Goal: Task Accomplishment & Management: Complete application form

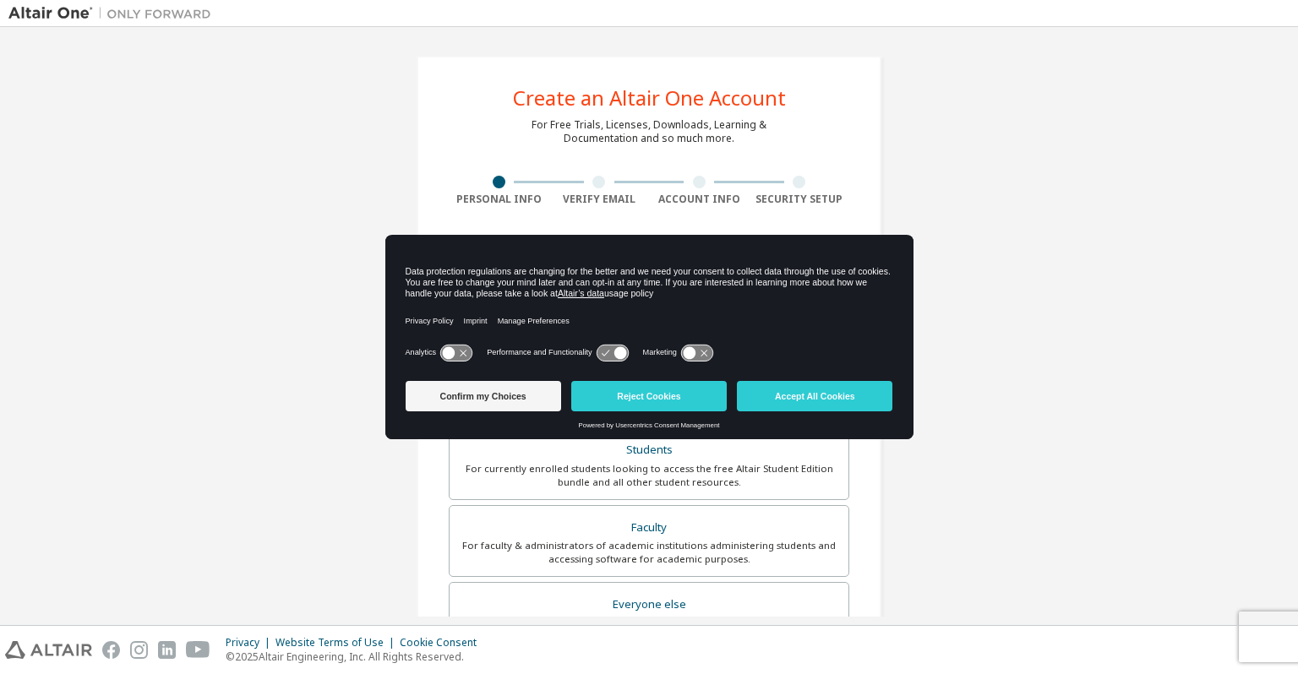
click at [610, 386] on button "Reject Cookies" at bounding box center [648, 396] width 155 height 30
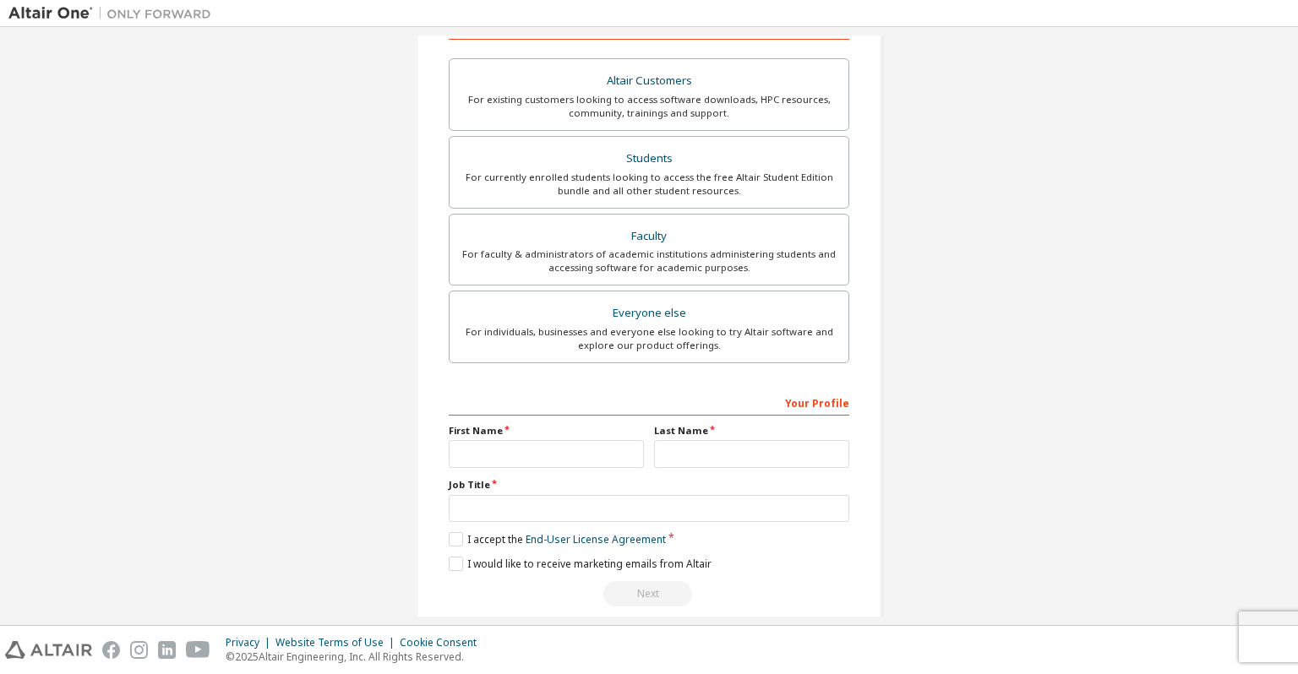
scroll to position [310, 0]
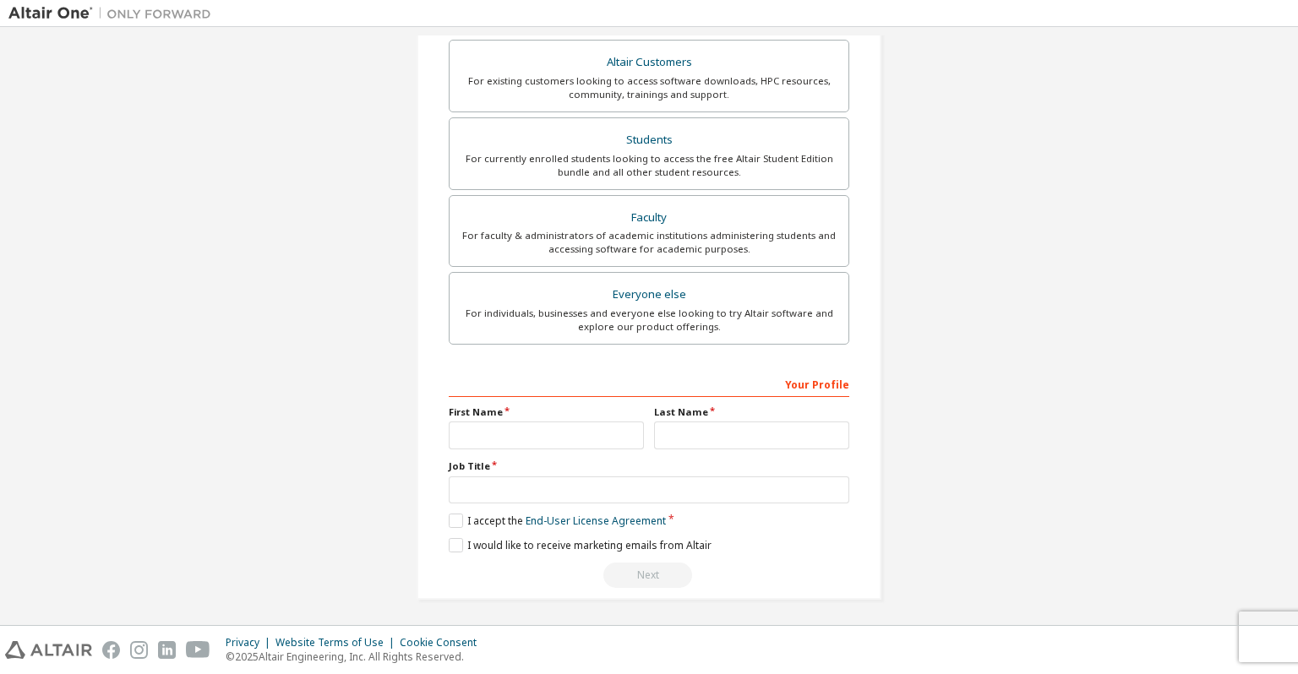
click at [92, 483] on div "Create an Altair One Account For Free Trials, Licenses, Downloads, Learning & D…" at bounding box center [648, 172] width 1281 height 895
click at [109, 483] on div "Create an Altair One Account For Free Trials, Licenses, Downloads, Learning & D…" at bounding box center [648, 172] width 1281 height 895
click at [311, 591] on div "Create an Altair One Account For Free Trials, Licenses, Downloads, Learning & D…" at bounding box center [648, 172] width 1281 height 895
click at [346, 582] on div "Create an Altair One Account For Free Trials, Licenses, Downloads, Learning & D…" at bounding box center [648, 172] width 1281 height 895
click at [338, 546] on div "Create an Altair One Account For Free Trials, Licenses, Downloads, Learning & D…" at bounding box center [648, 172] width 1281 height 895
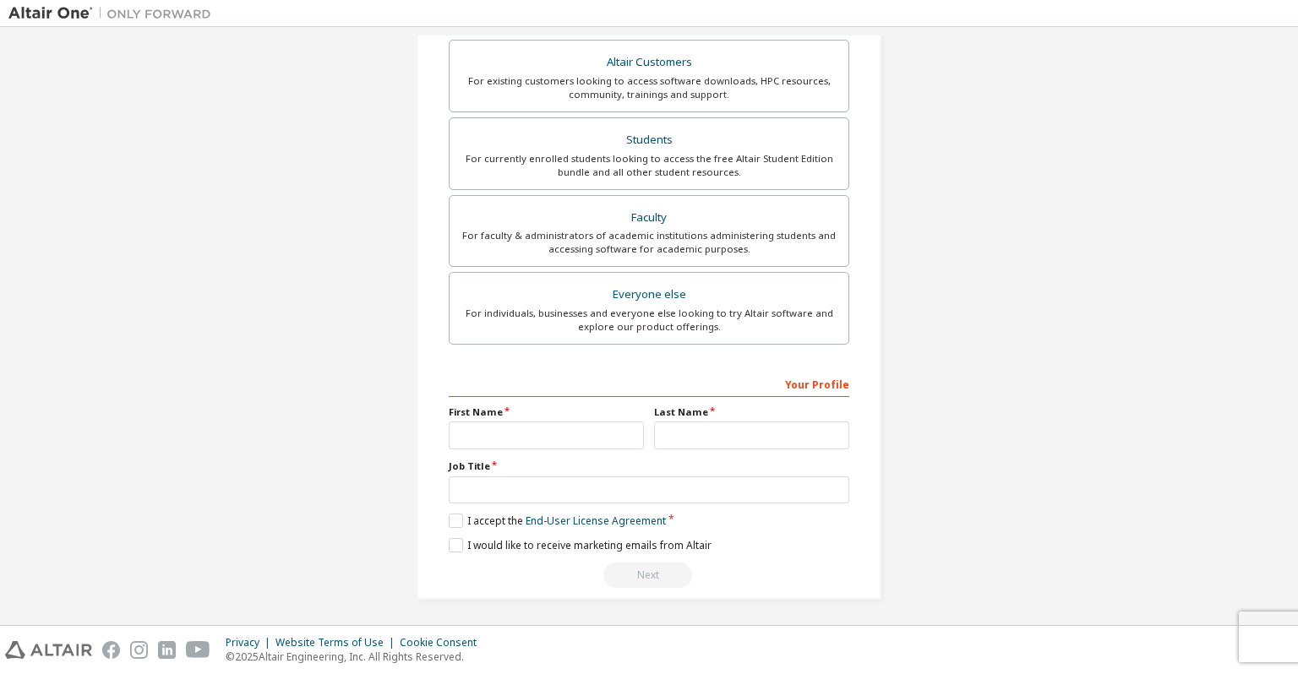
click at [328, 561] on div "Create an Altair One Account For Free Trials, Licenses, Downloads, Learning & D…" at bounding box center [648, 172] width 1281 height 895
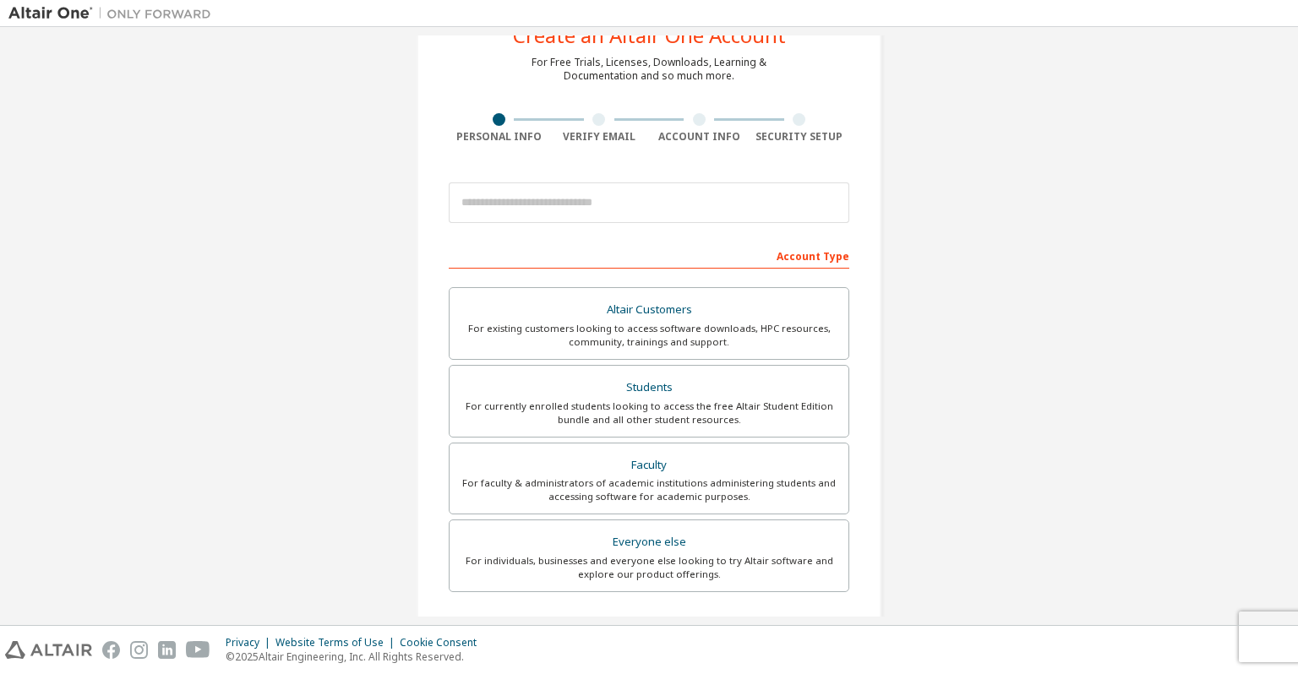
scroll to position [0, 0]
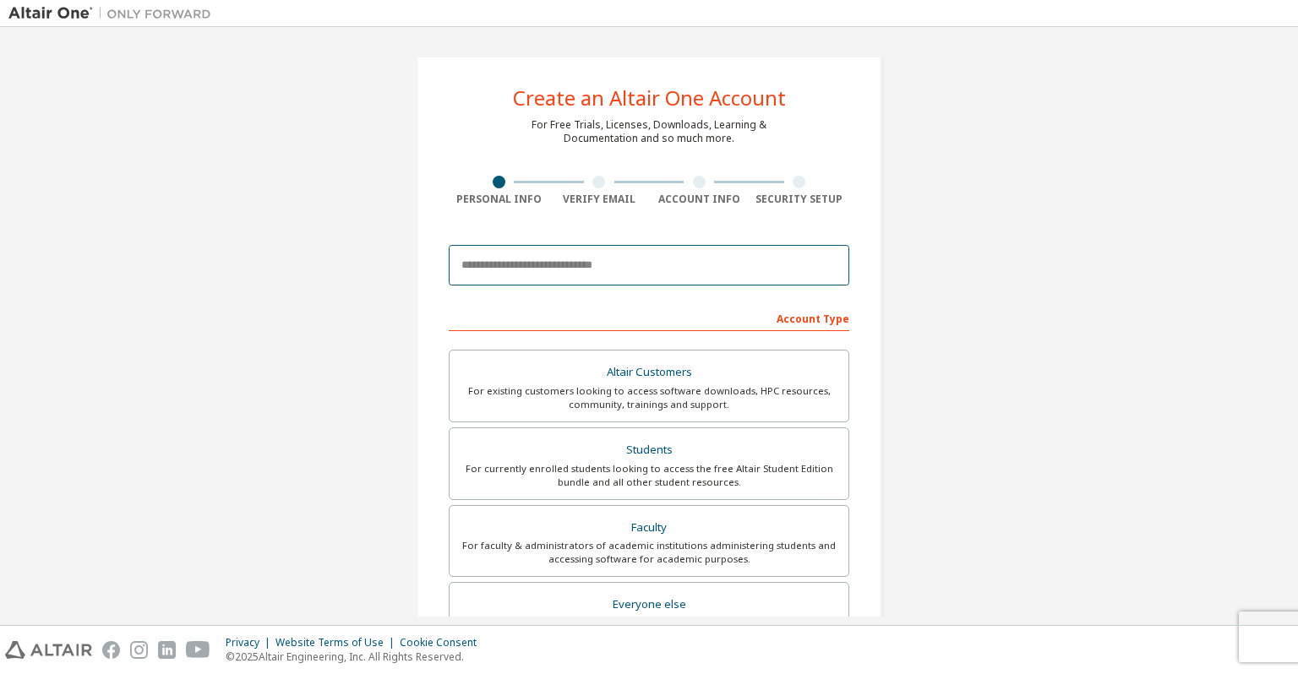
click at [481, 267] on input "email" at bounding box center [649, 265] width 400 height 41
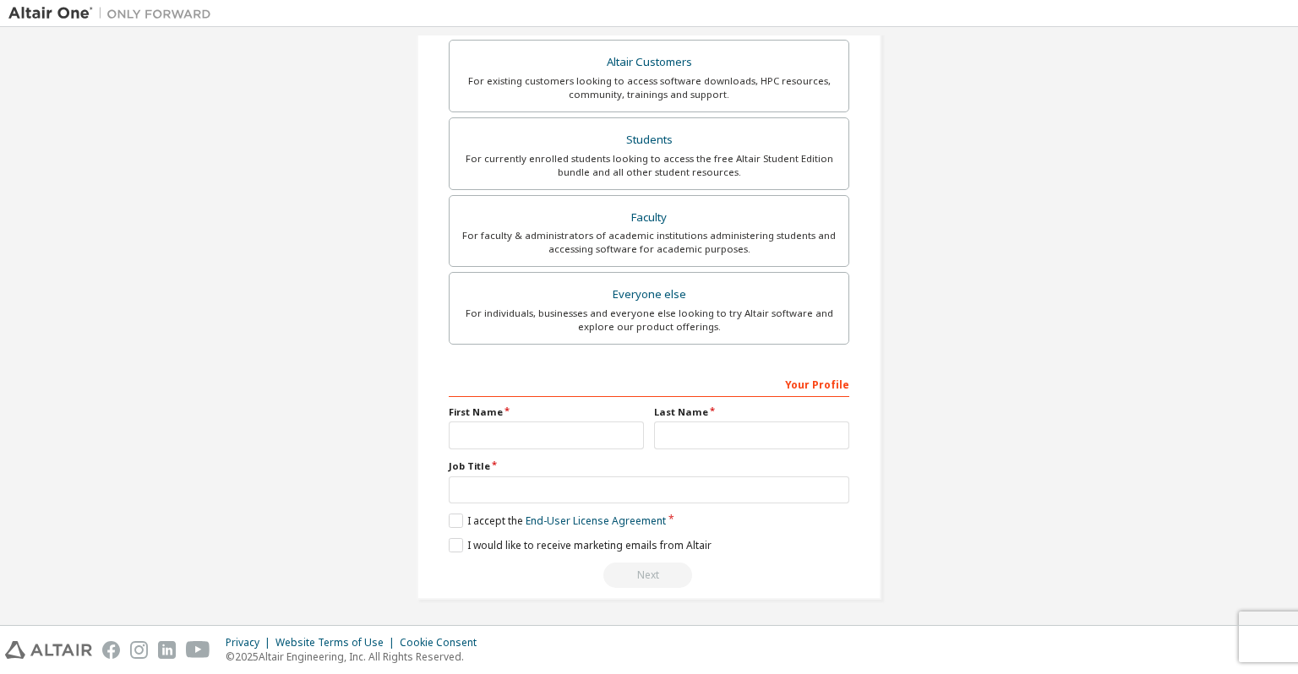
type input "**********"
click at [499, 178] on label "Students For currently enrolled students looking to access the free Altair Stud…" at bounding box center [649, 153] width 400 height 73
click at [476, 412] on label "First Name" at bounding box center [546, 413] width 195 height 14
click at [475, 433] on input "text" at bounding box center [546, 436] width 195 height 28
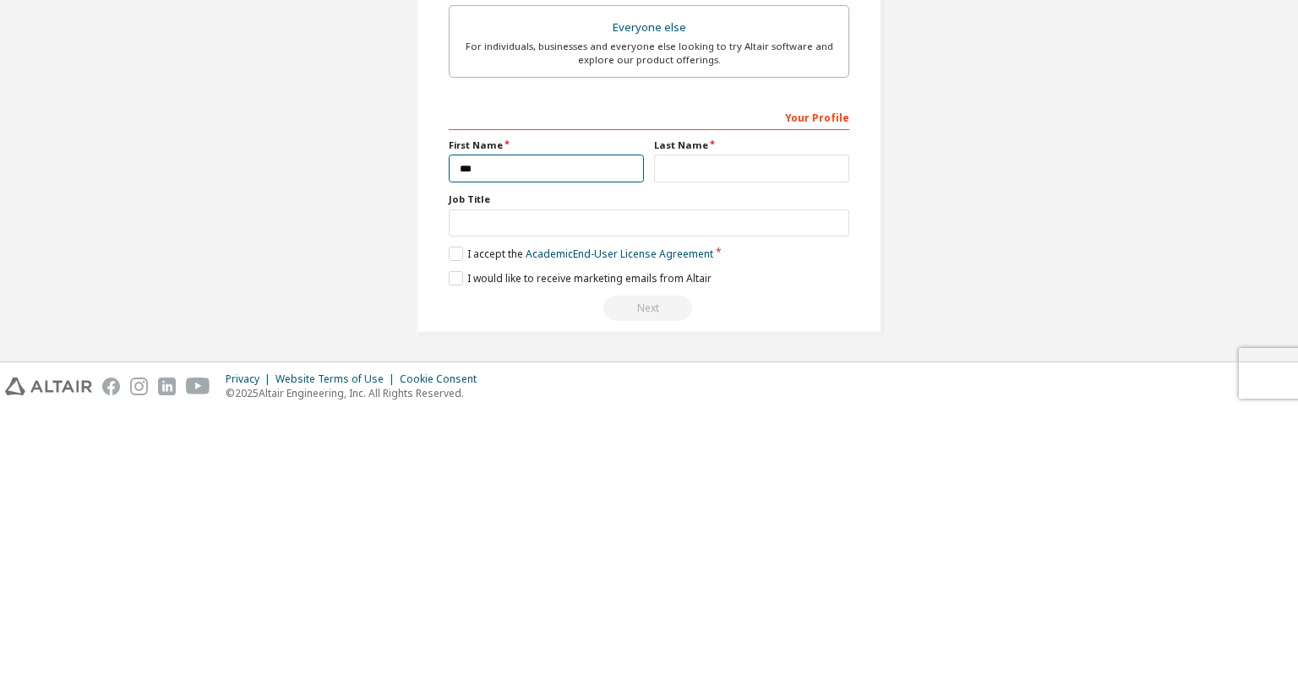
scroll to position [310, 0]
type input "*********"
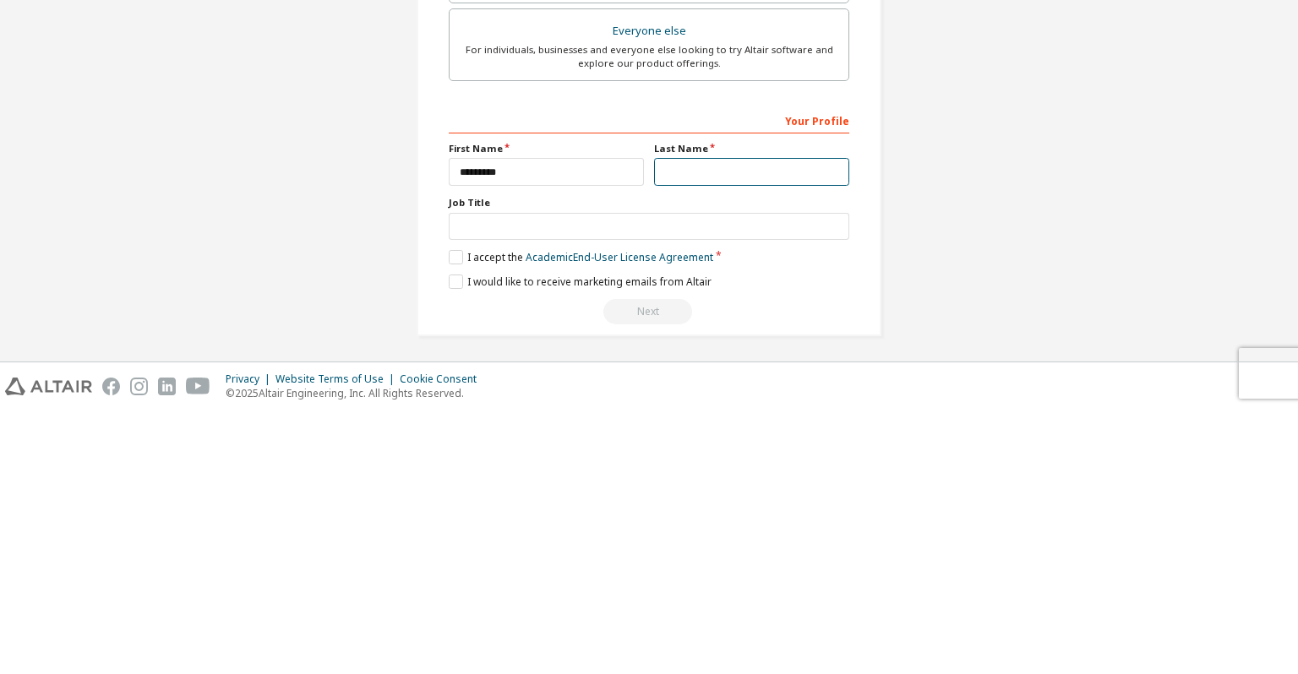
click at [683, 429] on input "text" at bounding box center [751, 436] width 195 height 28
type input "********"
click at [463, 482] on input "text" at bounding box center [649, 490] width 400 height 28
type input "********"
click at [455, 517] on label "I accept the Academic End-User License Agreement" at bounding box center [581, 521] width 264 height 14
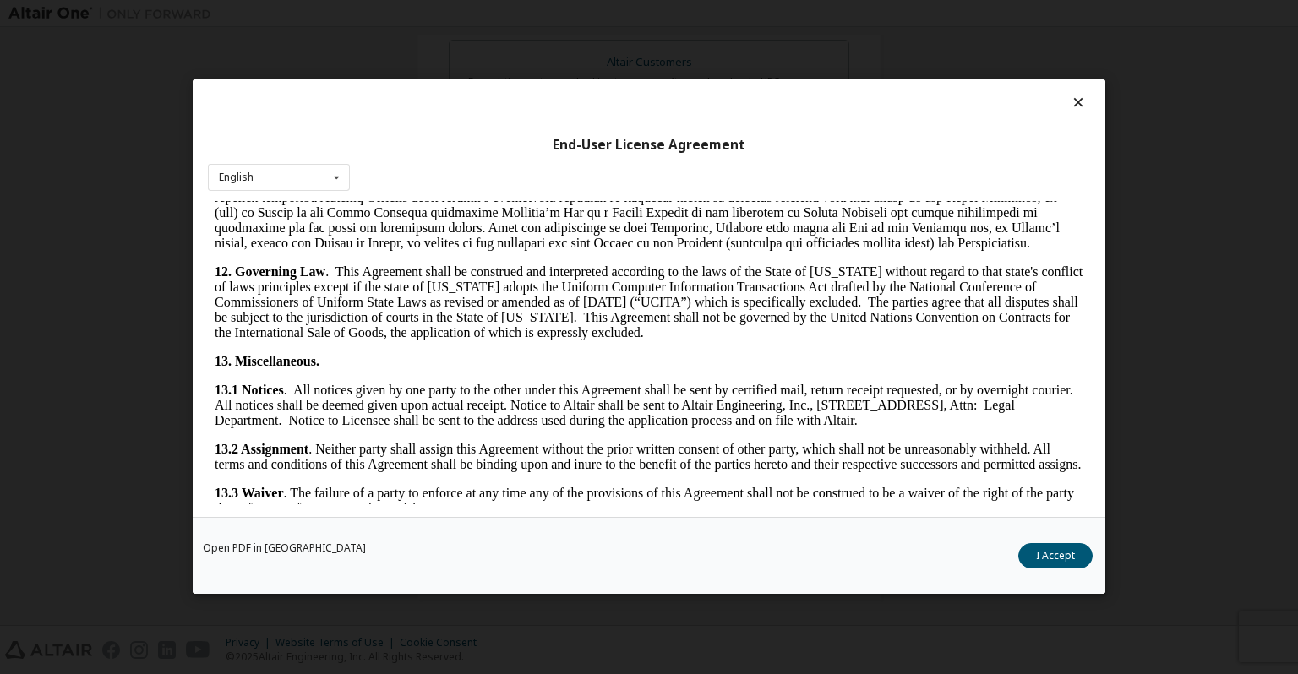
scroll to position [2796, 0]
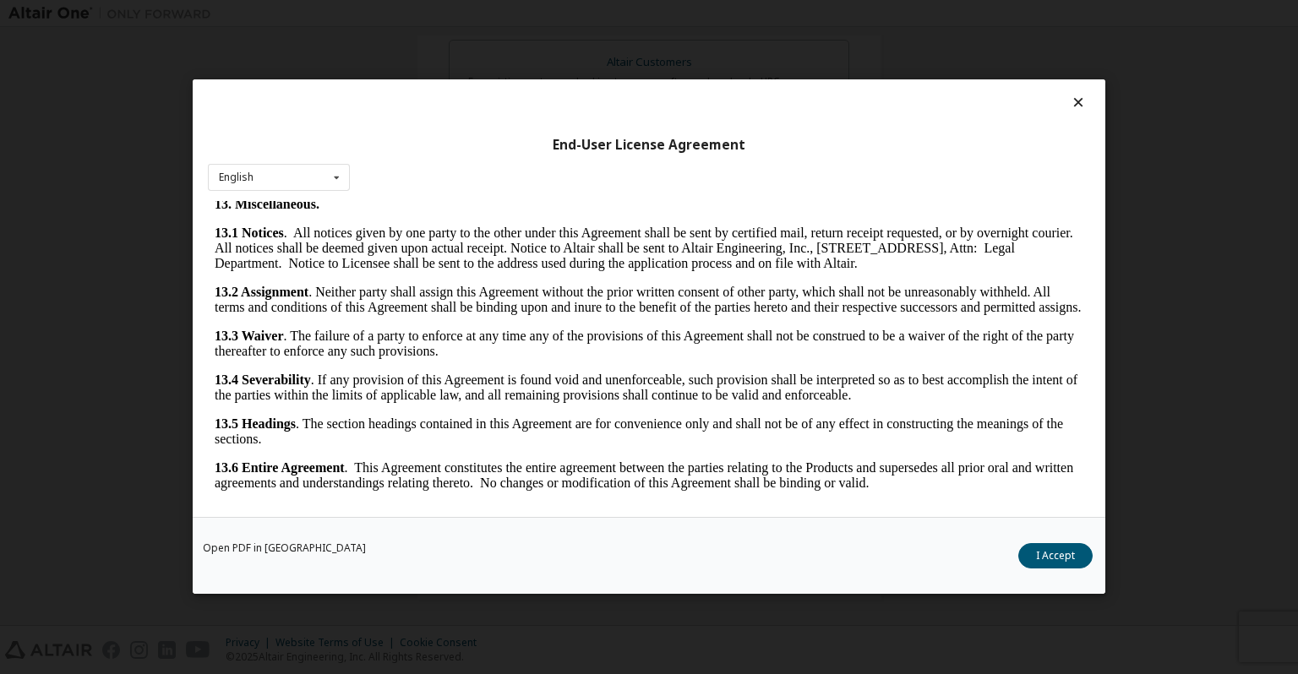
click at [1064, 554] on button "I Accept" at bounding box center [1055, 556] width 74 height 25
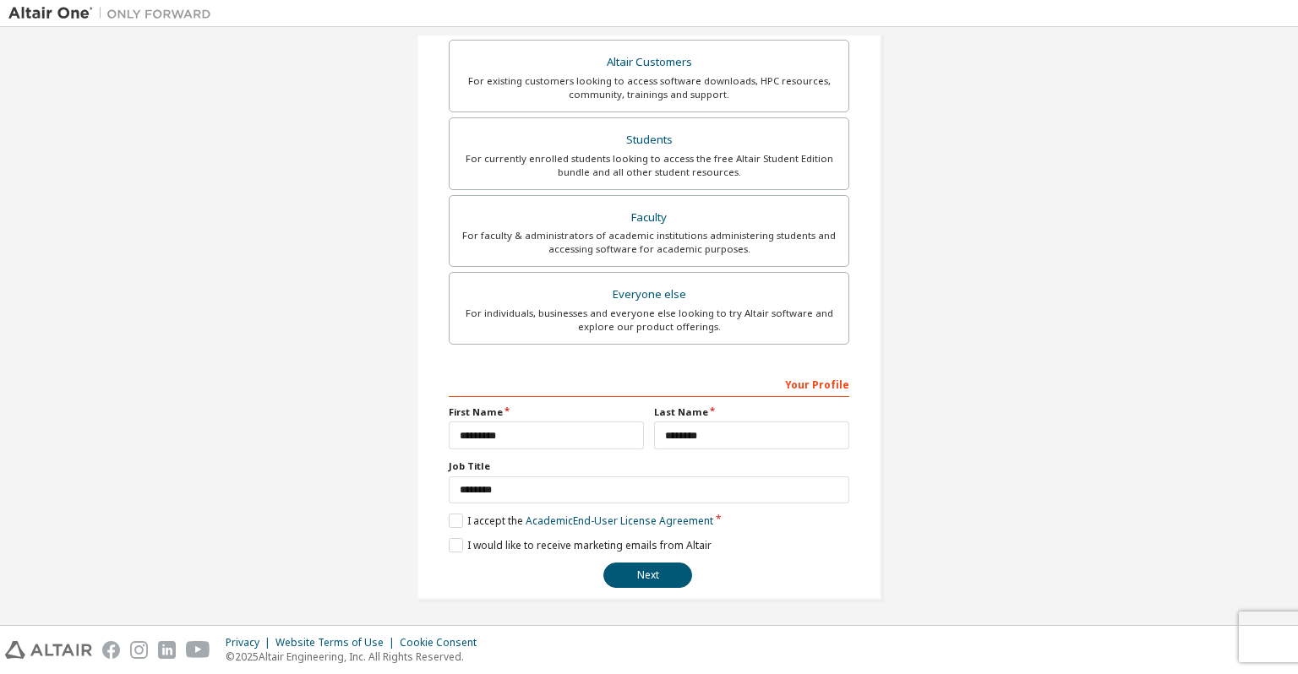
click at [637, 580] on button "Next" at bounding box center [647, 575] width 89 height 25
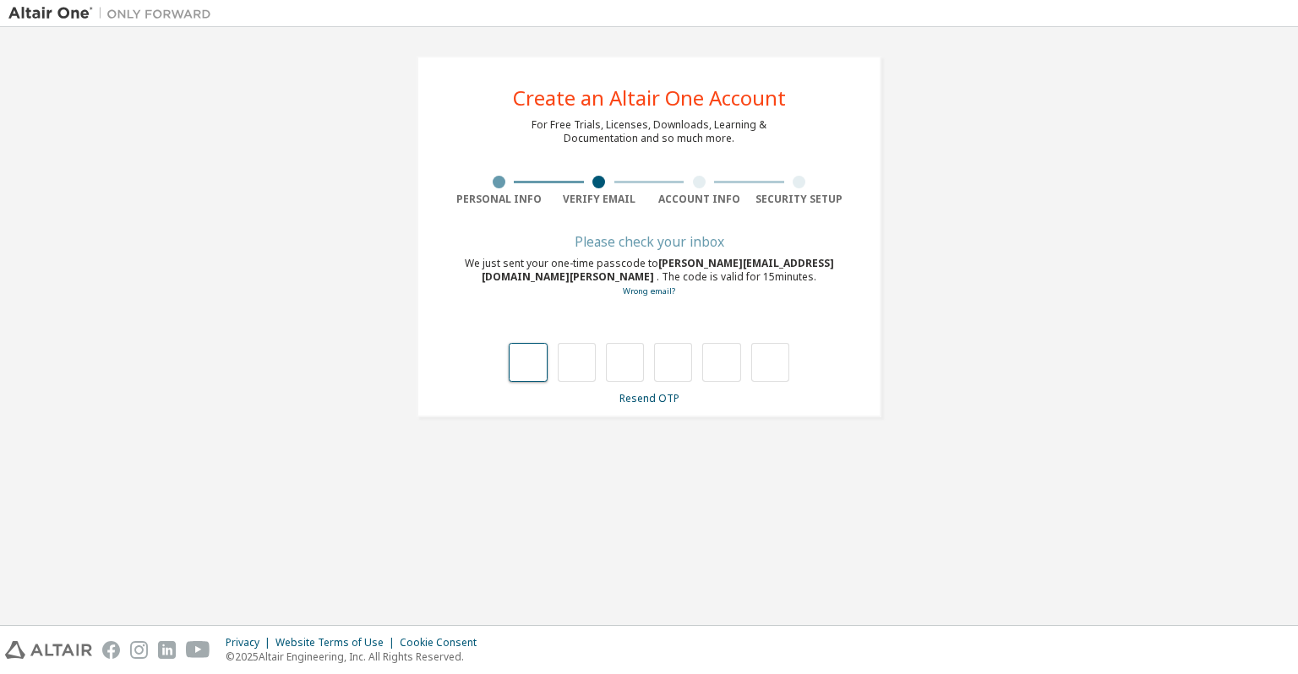
click at [524, 362] on input "text" at bounding box center [528, 362] width 38 height 39
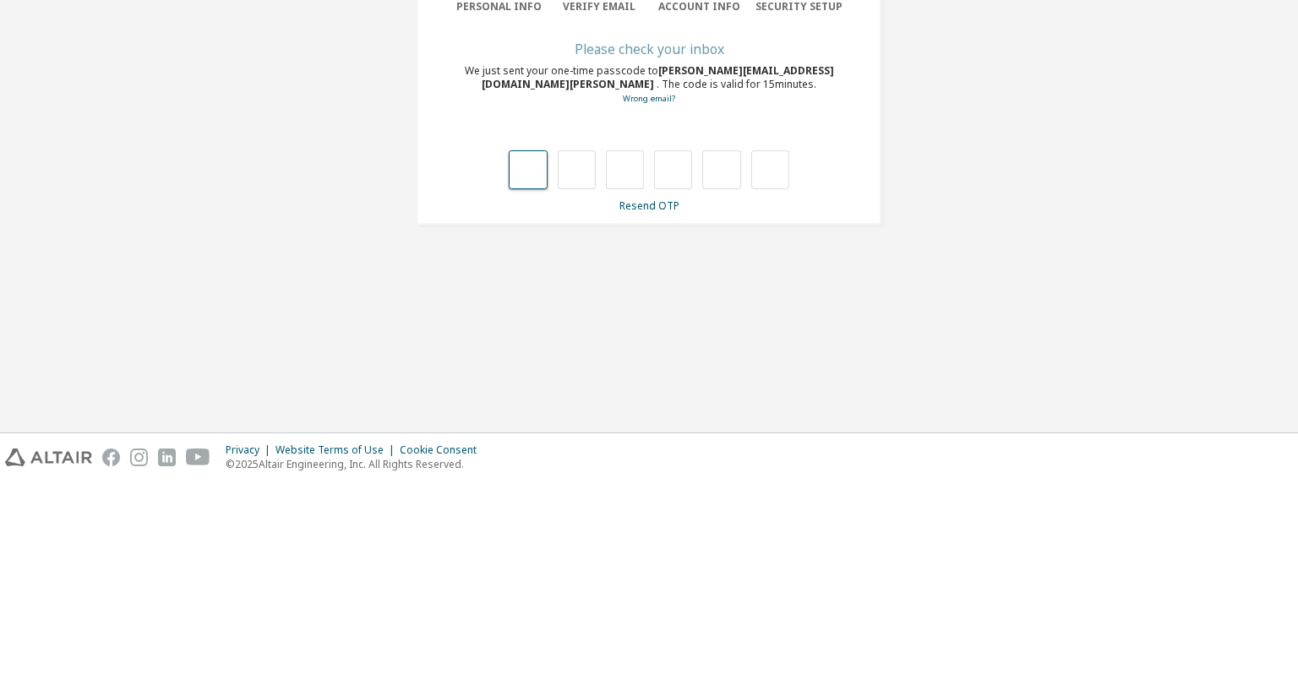
type input "*"
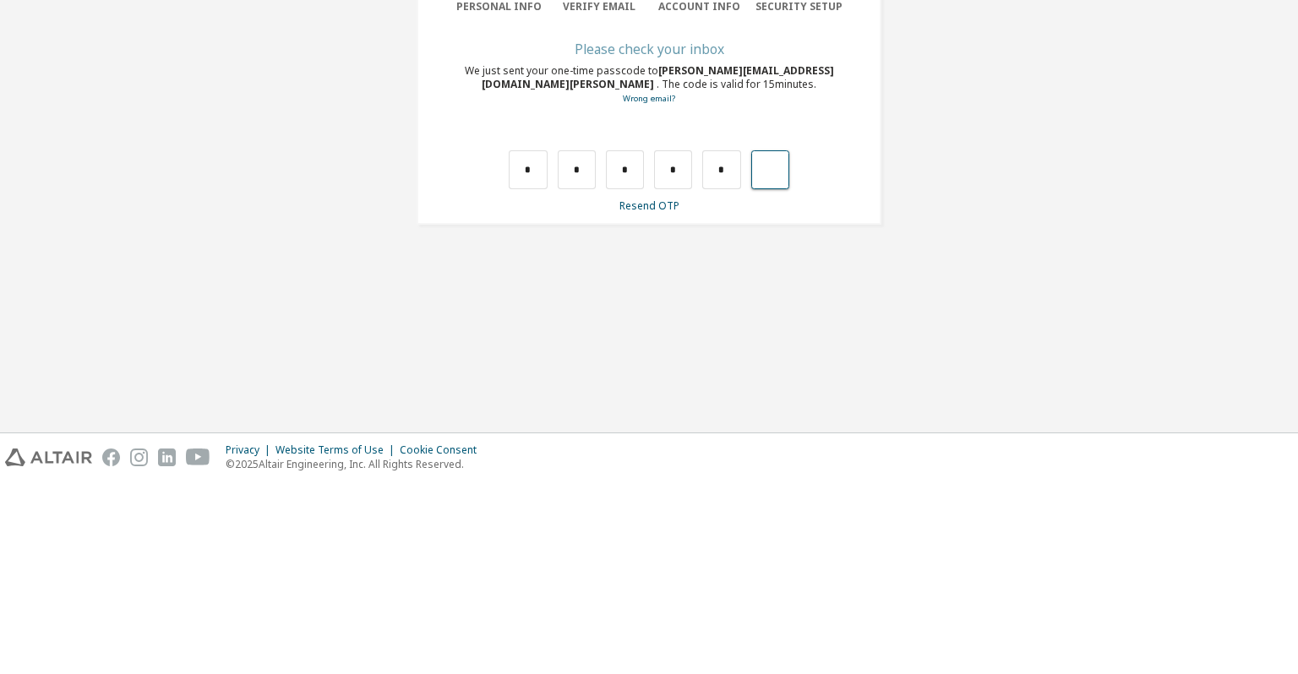
type input "*"
